Goal: Find specific page/section: Find specific page/section

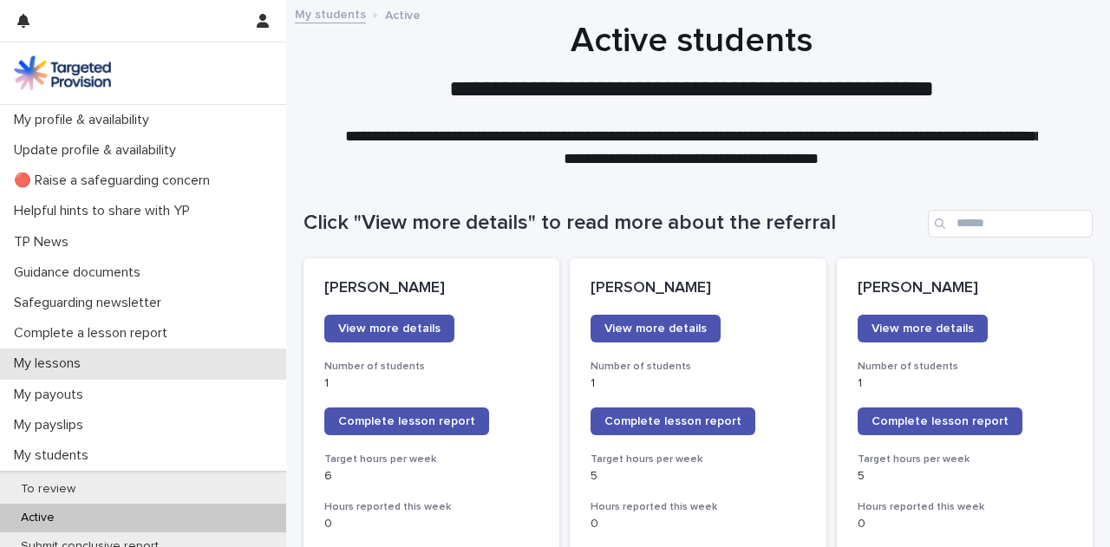
click at [211, 365] on div "My lessons" at bounding box center [143, 364] width 286 height 30
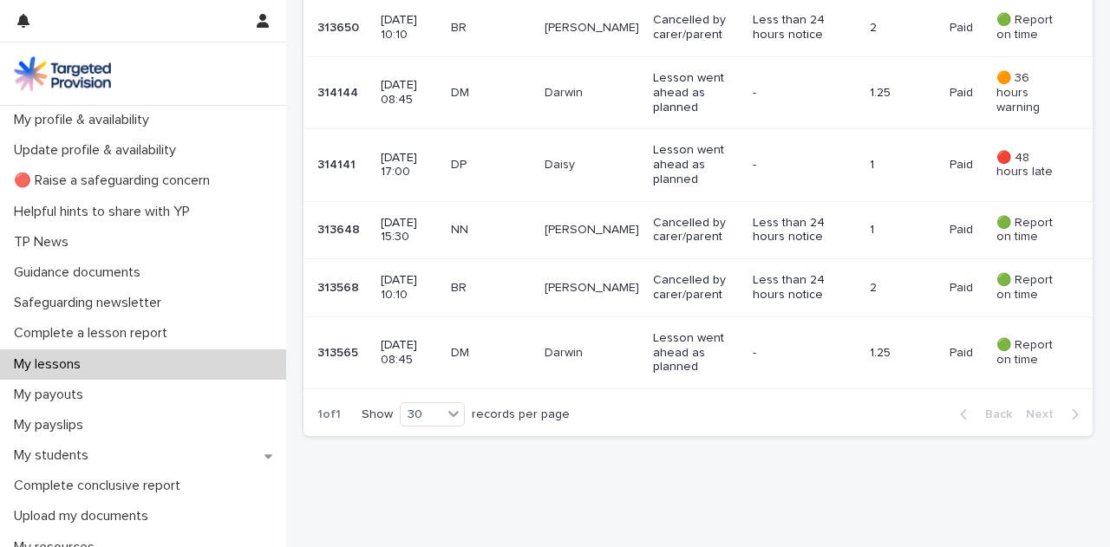
scroll to position [1829, 0]
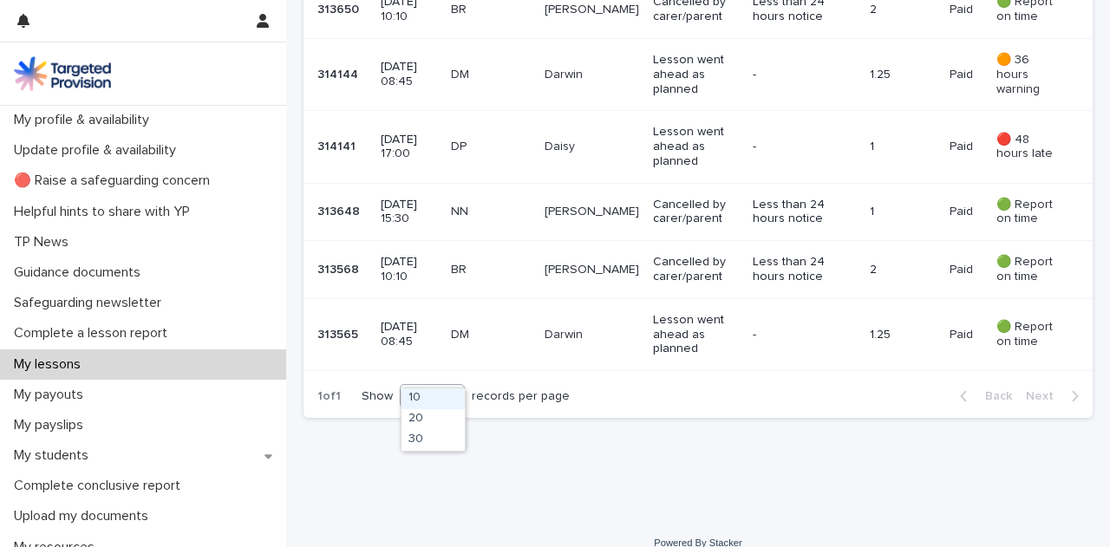
click at [459, 387] on icon at bounding box center [453, 395] width 17 height 17
click at [454, 438] on div "30" at bounding box center [433, 440] width 63 height 21
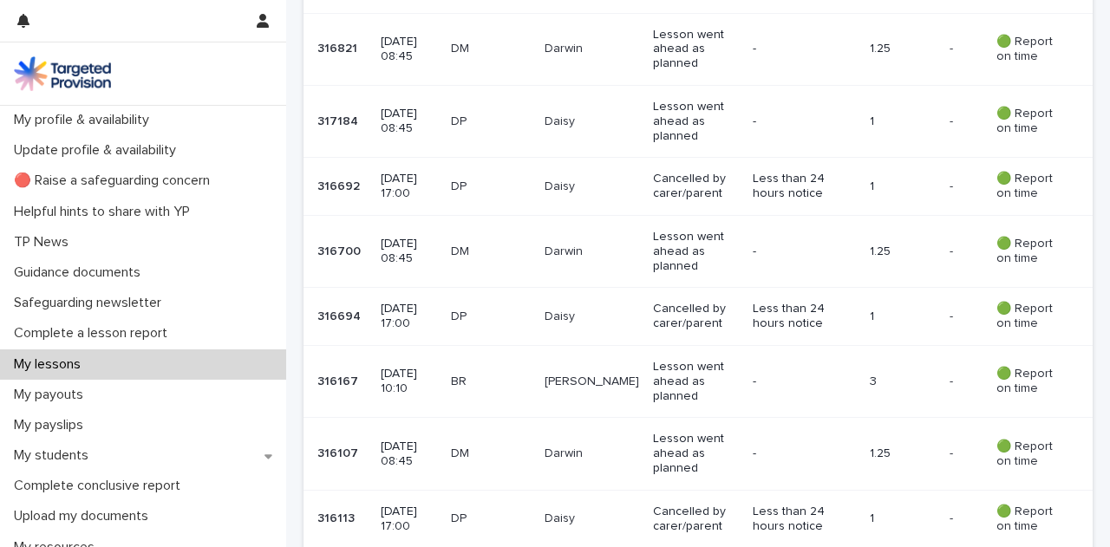
scroll to position [0, 0]
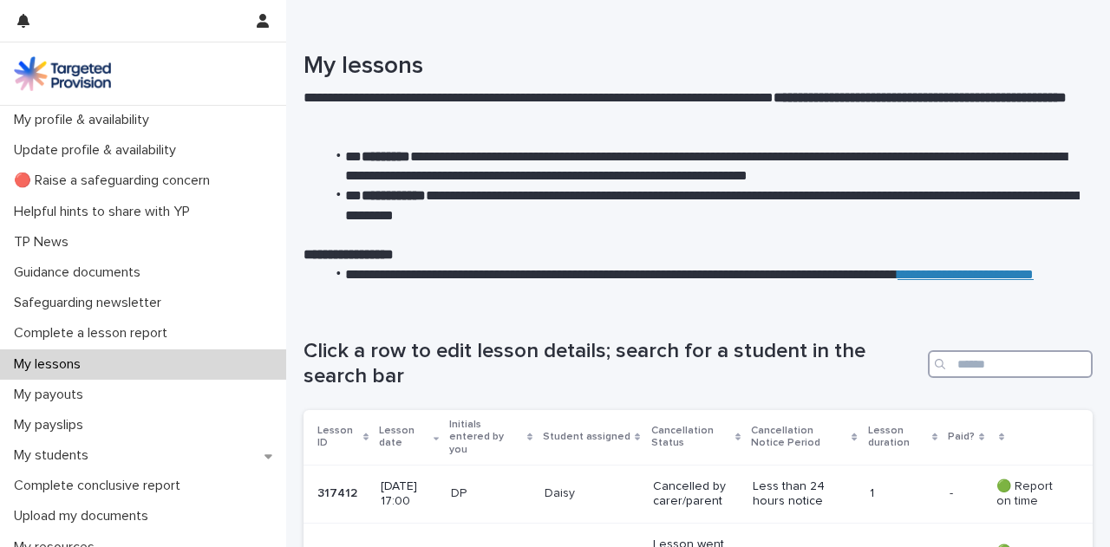
click at [956, 373] on input "Search" at bounding box center [1010, 364] width 165 height 28
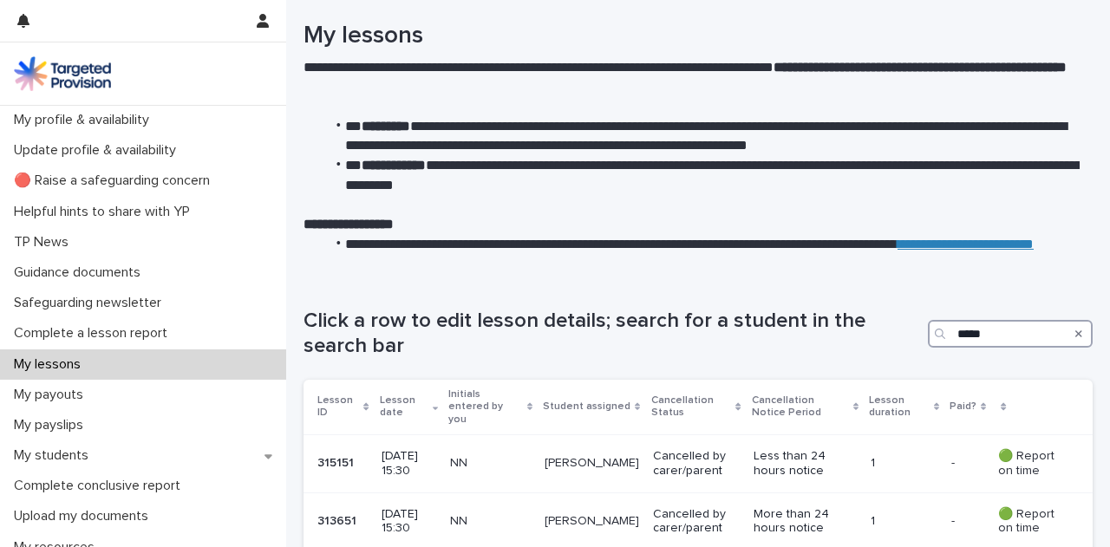
scroll to position [274, 0]
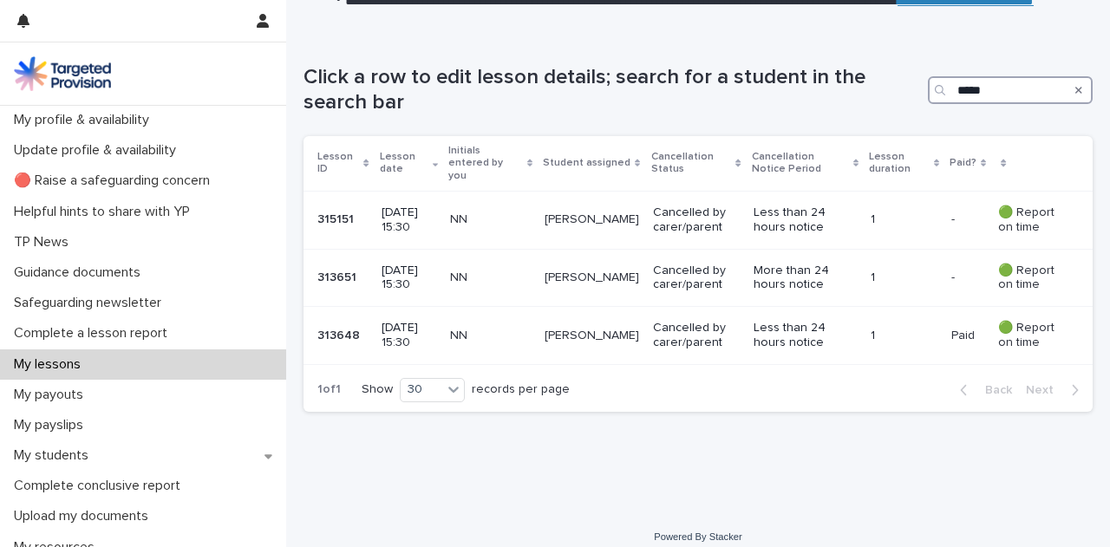
type input "*****"
